Goal: Find specific page/section: Find specific page/section

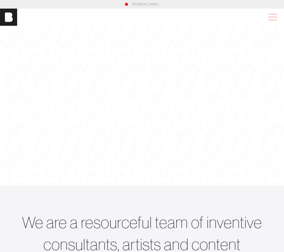
click at [278, 21] on span at bounding box center [272, 17] width 12 height 10
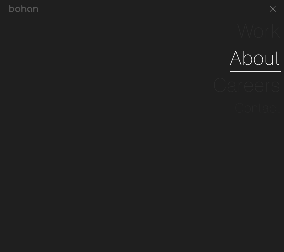
click at [260, 54] on link "About" at bounding box center [255, 57] width 51 height 27
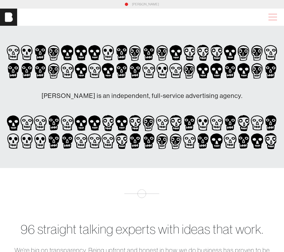
click at [278, 18] on span at bounding box center [272, 17] width 12 height 10
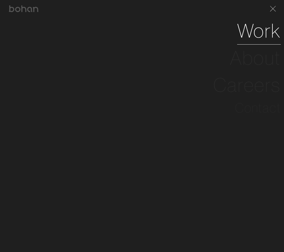
click at [257, 35] on link "Work" at bounding box center [259, 30] width 44 height 27
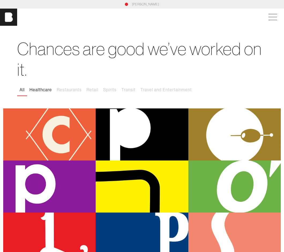
click at [44, 89] on button "Healthcare" at bounding box center [40, 89] width 27 height 11
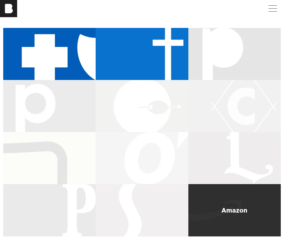
scroll to position [188, 0]
